Goal: Task Accomplishment & Management: Complete application form

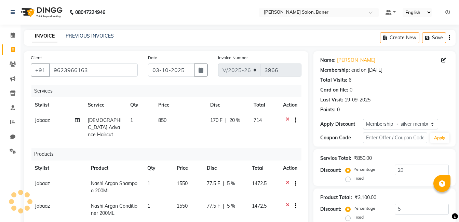
select select "7115"
select select "product"
select select "69598"
select select "1: Object"
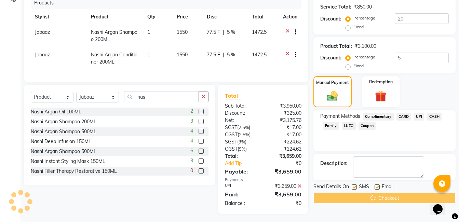
scroll to position [60, 0]
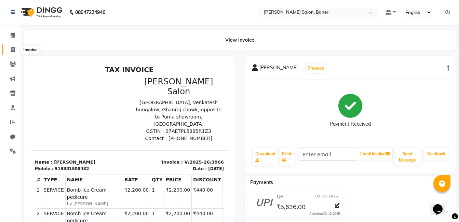
click at [11, 49] on icon at bounding box center [13, 49] width 4 height 5
select select "service"
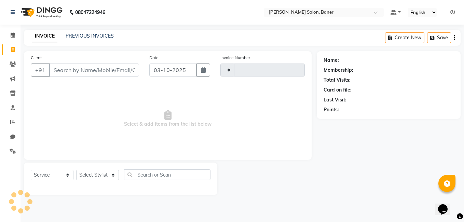
type input "3968"
select select "7115"
click at [101, 176] on select "Select Stylist" at bounding box center [97, 175] width 43 height 11
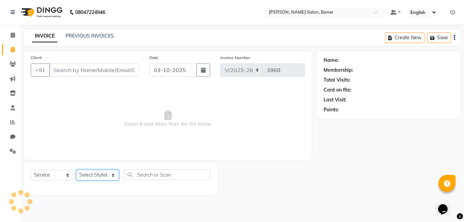
click at [101, 176] on select "Select Stylist" at bounding box center [97, 175] width 43 height 11
click at [101, 171] on select "Select Stylist [PERSON_NAME] Admin Jabaaz [PERSON_NAME] [PERSON_NAME] [PERSON_N…" at bounding box center [97, 175] width 43 height 11
select select "60259"
click at [76, 170] on select "Select Stylist [PERSON_NAME] Admin Jabaaz [PERSON_NAME] [PERSON_NAME] [PERSON_N…" at bounding box center [97, 175] width 43 height 11
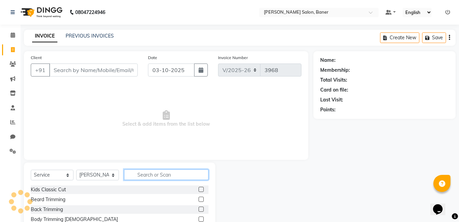
click at [143, 175] on input "text" at bounding box center [166, 175] width 84 height 11
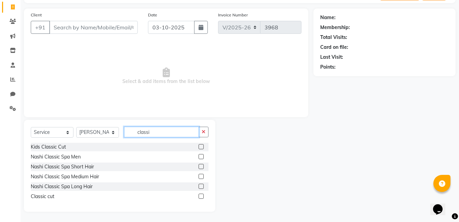
type input "classi"
click at [201, 198] on label at bounding box center [201, 196] width 5 height 5
click at [201, 198] on input "checkbox" at bounding box center [201, 196] width 4 height 4
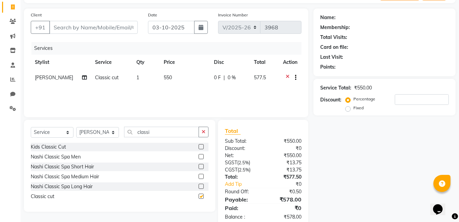
checkbox input "false"
click at [111, 29] on input "Client" at bounding box center [93, 27] width 89 height 13
type input "9"
type input "0"
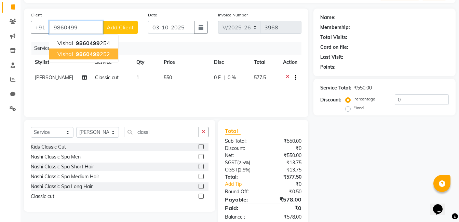
click at [108, 54] on ngb-highlight "9860499 252" at bounding box center [93, 54] width 36 height 7
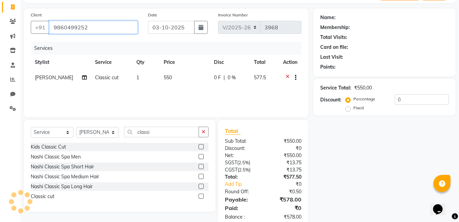
type input "9860499252"
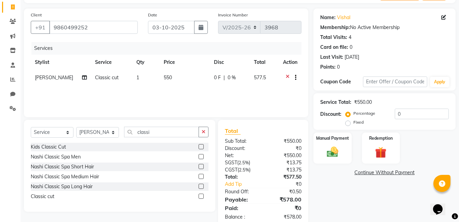
scroll to position [58, 0]
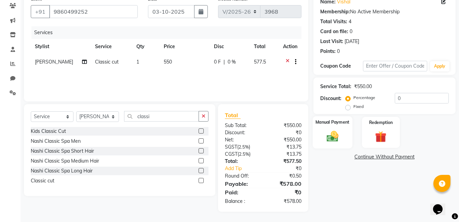
click at [337, 133] on img at bounding box center [332, 137] width 19 height 14
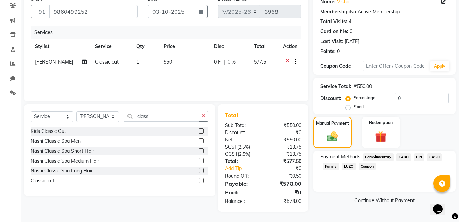
click at [421, 158] on span "UPI" at bounding box center [419, 157] width 11 height 8
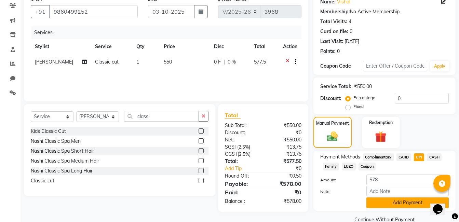
click at [407, 204] on button "Add Payment" at bounding box center [407, 203] width 82 height 11
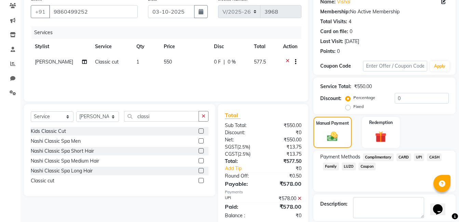
scroll to position [91, 0]
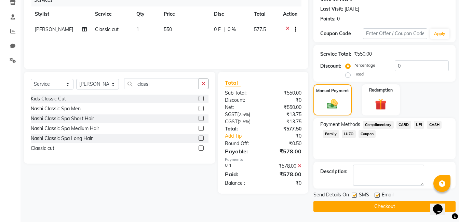
drag, startPoint x: 370, startPoint y: 205, endPoint x: 277, endPoint y: 220, distance: 95.0
click at [370, 205] on button "Checkout" at bounding box center [384, 206] width 142 height 11
